Goal: Find specific page/section: Find specific page/section

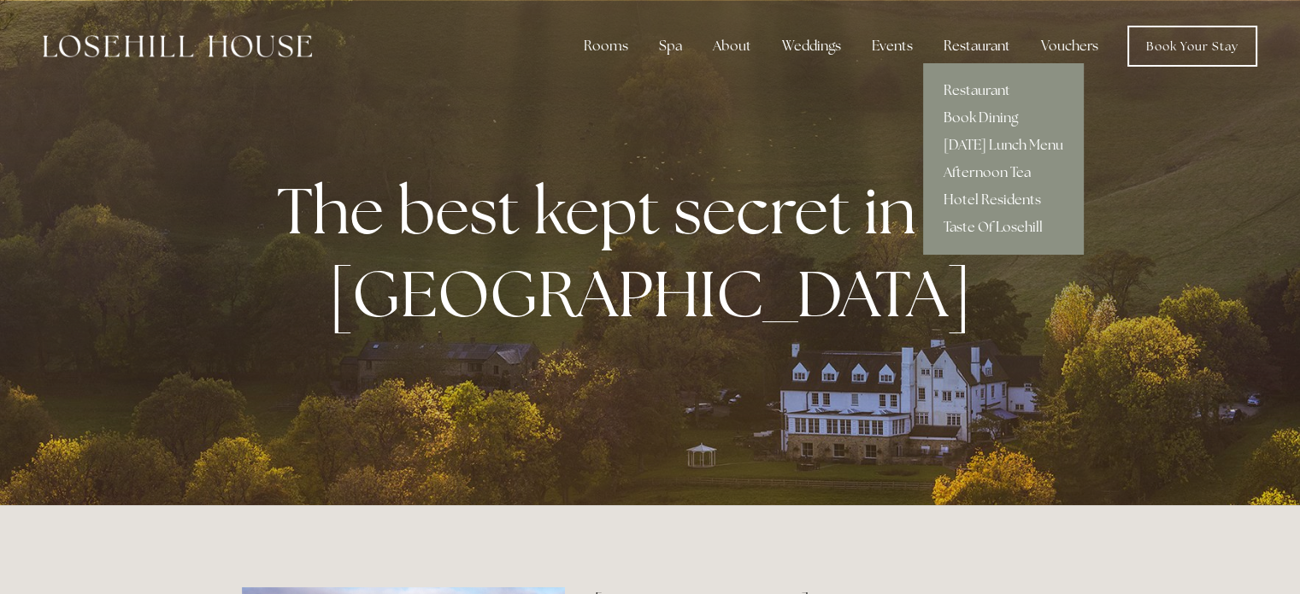
click at [998, 50] on div "Restaurant" at bounding box center [977, 46] width 94 height 34
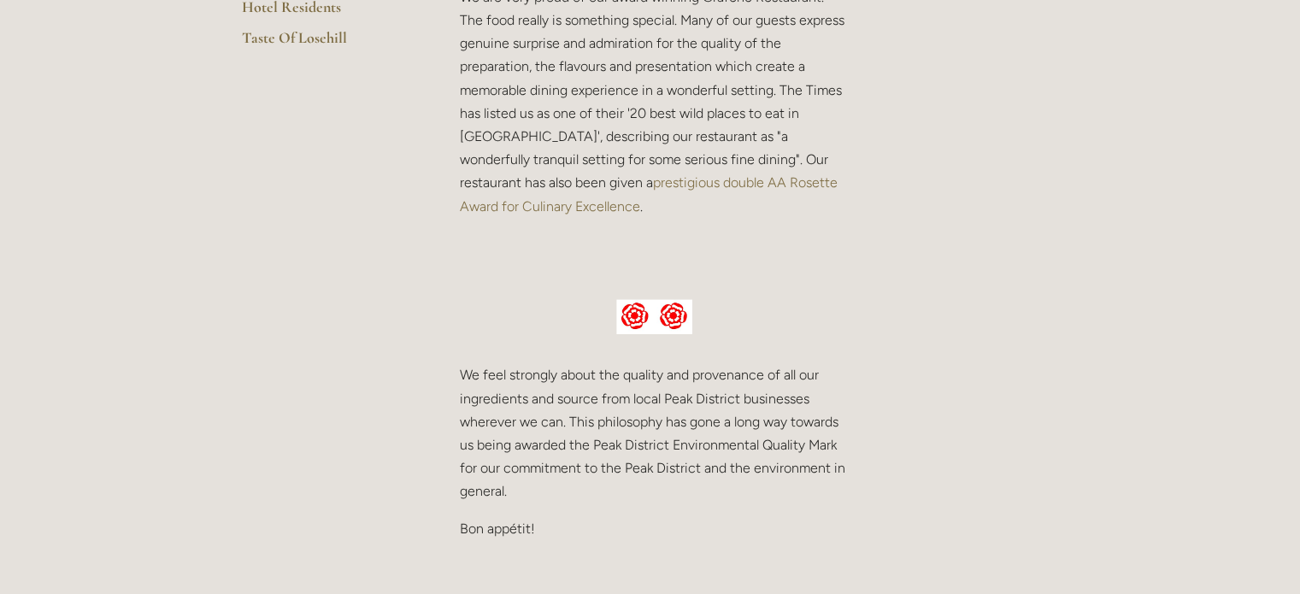
scroll to position [256, 0]
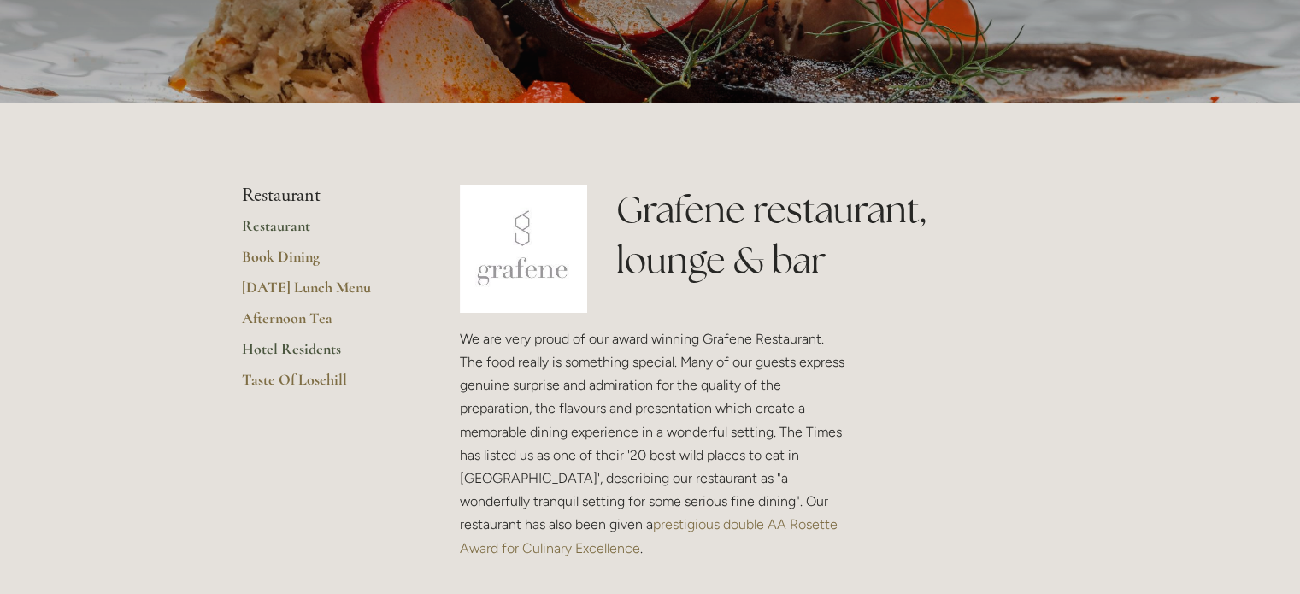
click at [260, 355] on link "Hotel Residents" at bounding box center [323, 354] width 163 height 31
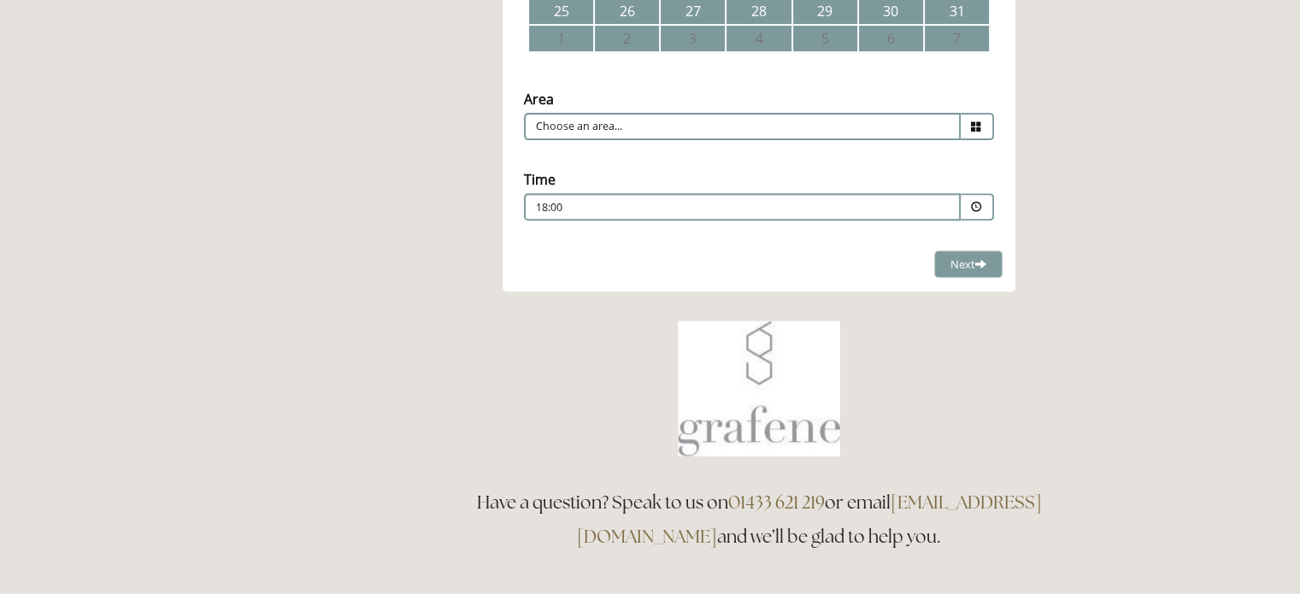
scroll to position [769, 0]
